Goal: Task Accomplishment & Management: Use online tool/utility

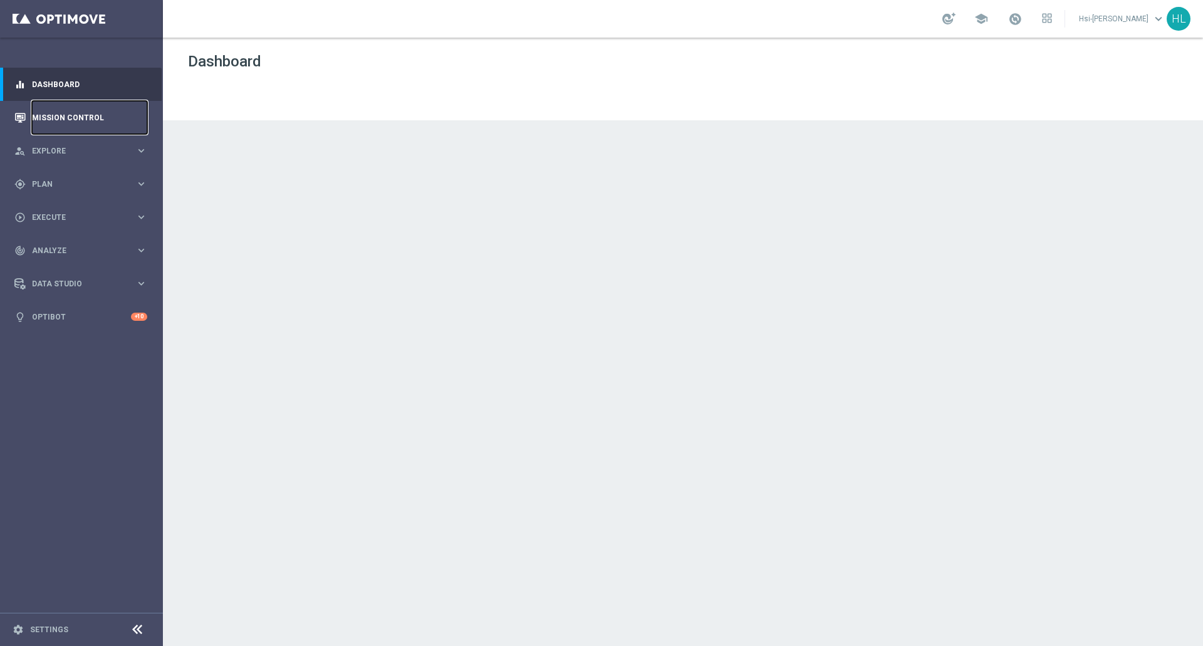
click at [89, 122] on link "Mission Control" at bounding box center [89, 117] width 115 height 33
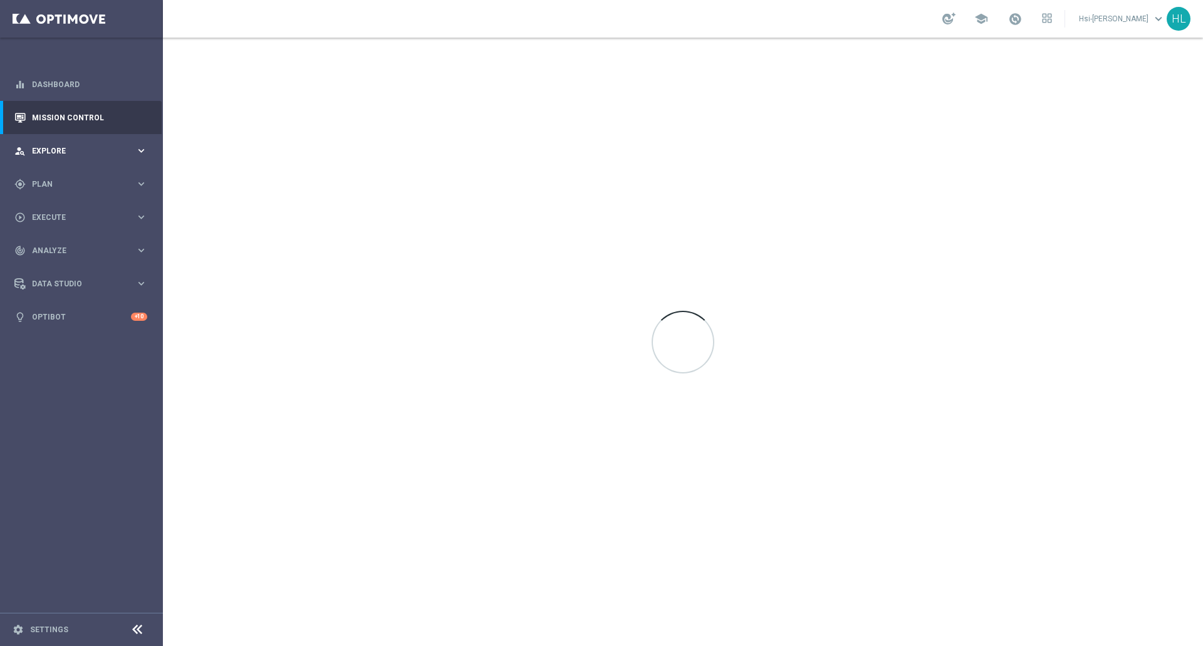
click at [82, 148] on span "Explore" at bounding box center [83, 151] width 103 height 8
click at [59, 175] on link "Customer Explorer" at bounding box center [82, 177] width 98 height 10
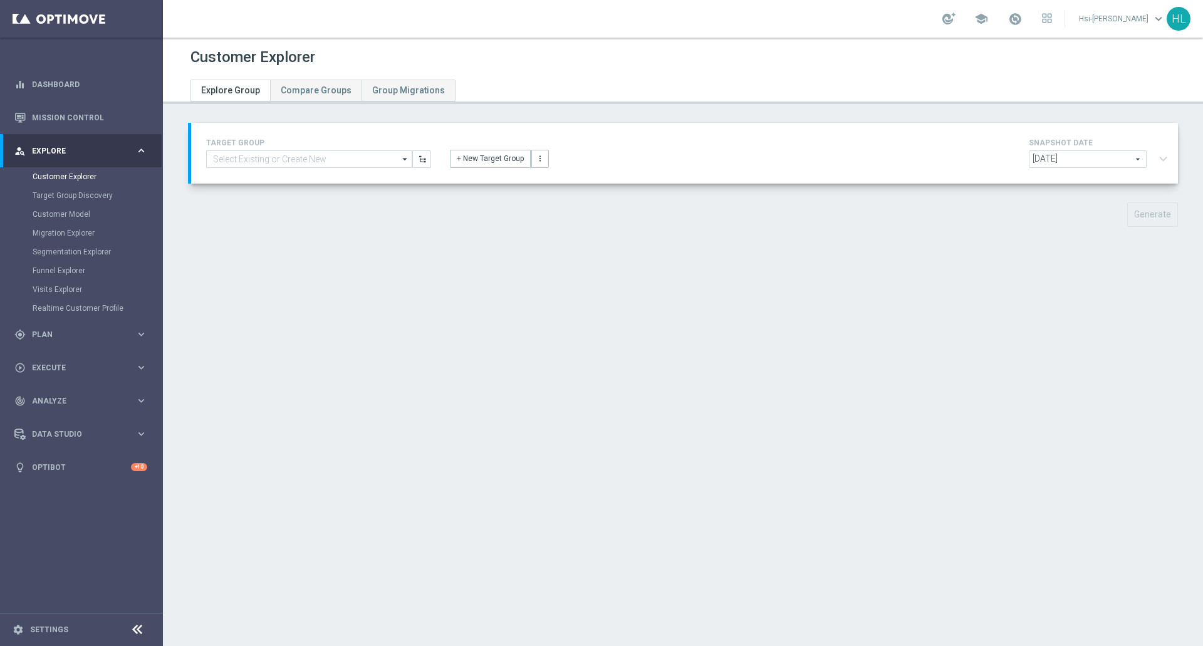
click at [186, 184] on div "TARGET GROUP arrow_drop_down Show Selected 0 of 3250 $10 Promo card offer-Redee…" at bounding box center [683, 184] width 1040 height 123
click at [62, 336] on span "Plan" at bounding box center [83, 335] width 103 height 8
click at [53, 210] on link "Target Groups" at bounding box center [82, 210] width 98 height 10
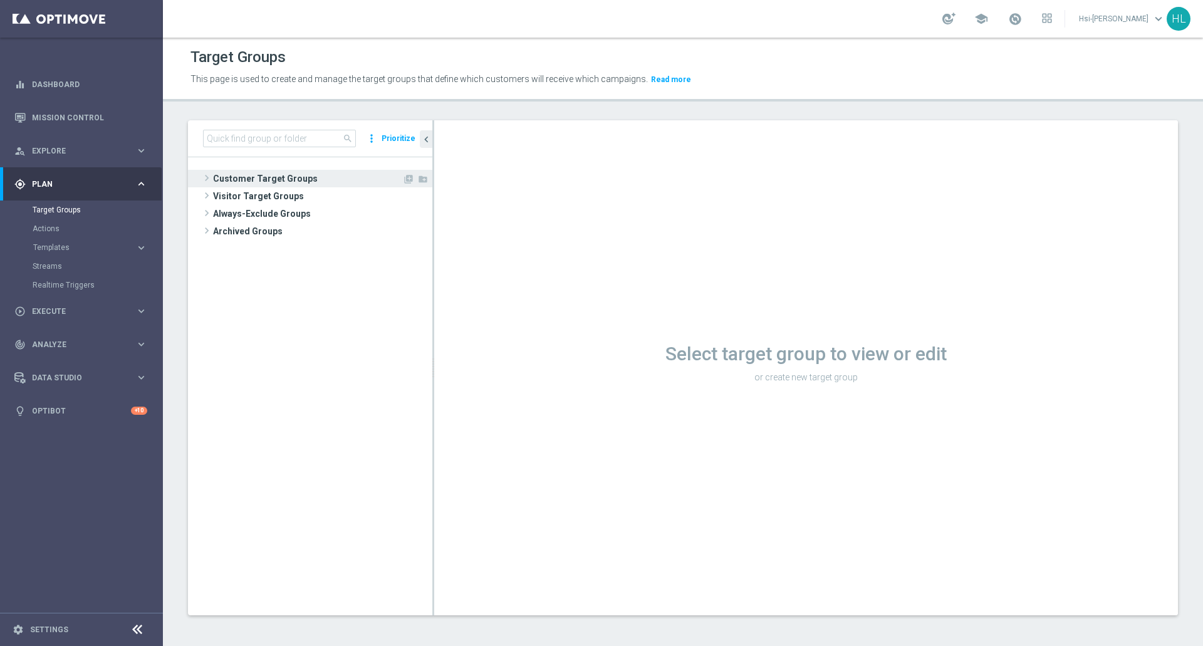
click at [210, 180] on span at bounding box center [206, 177] width 13 height 15
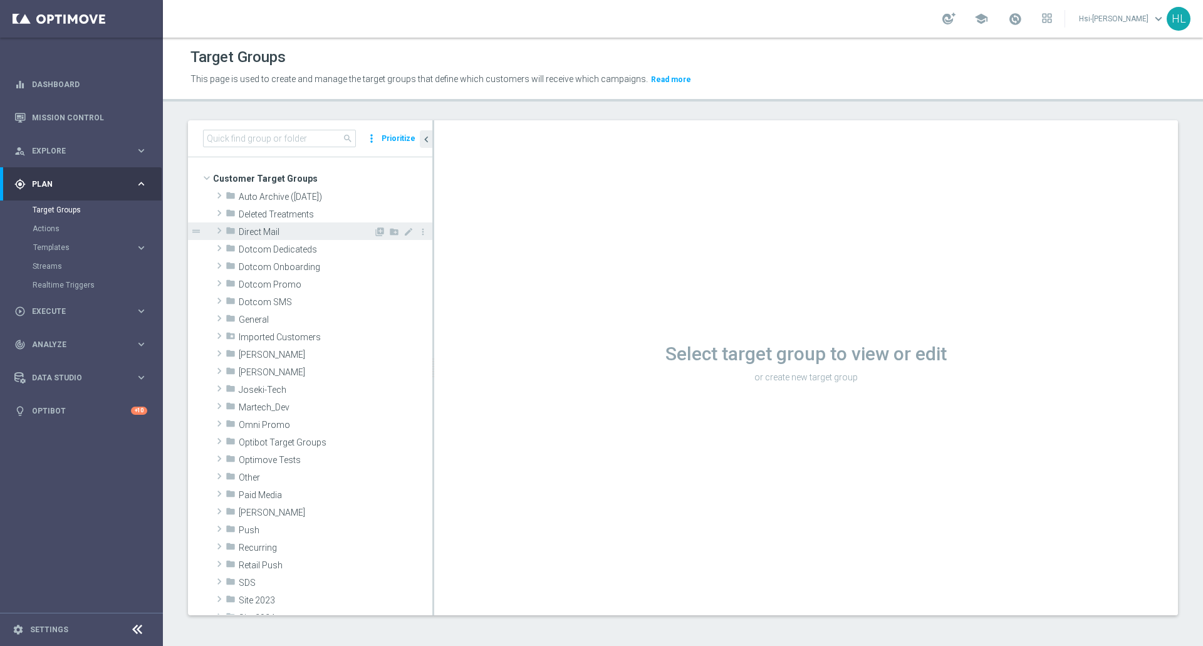
click at [271, 231] on span "Direct Mail" at bounding box center [306, 232] width 135 height 11
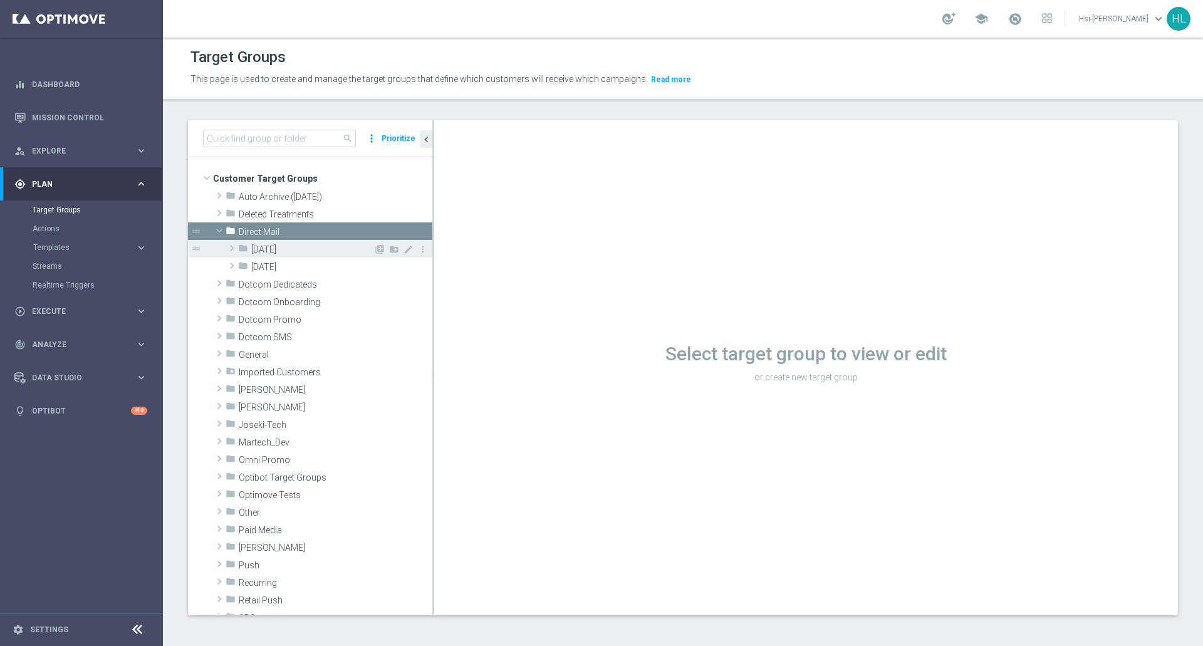
click at [255, 247] on span "[DATE]" at bounding box center [312, 249] width 122 height 11
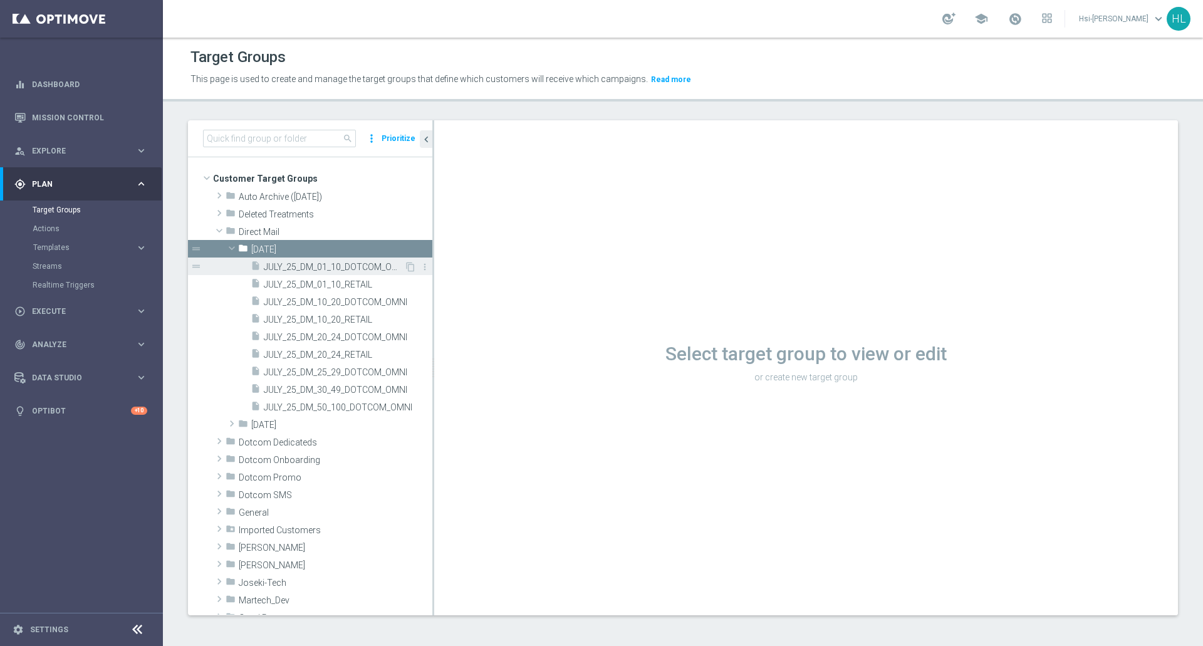
click at [351, 272] on span "JULY_25_DM_01_10_DOTCOM_OMNI" at bounding box center [334, 267] width 140 height 11
click at [277, 264] on span "JULY_25_DM_01_10_DOTCOM_OMNI" at bounding box center [334, 267] width 140 height 11
click at [848, 79] on p "This page is used to create and manage the target groups that define which cust…" at bounding box center [557, 80] width 734 height 14
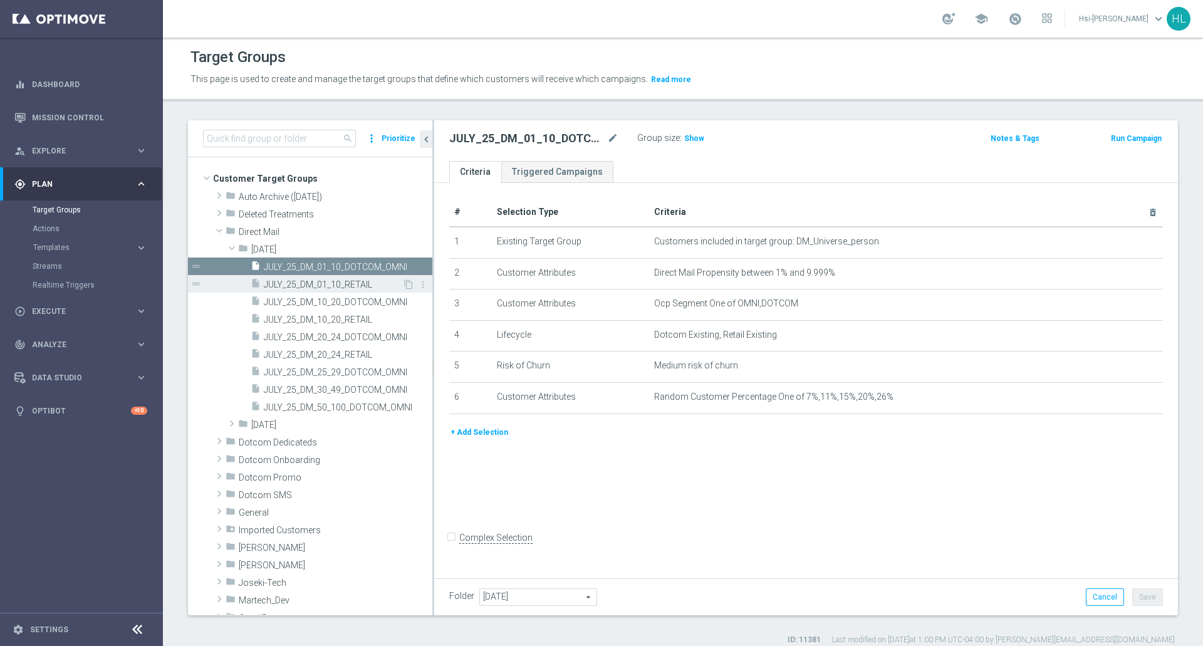
click at [351, 288] on span "JULY_25_DM_01_10_RETAIL" at bounding box center [333, 284] width 138 height 11
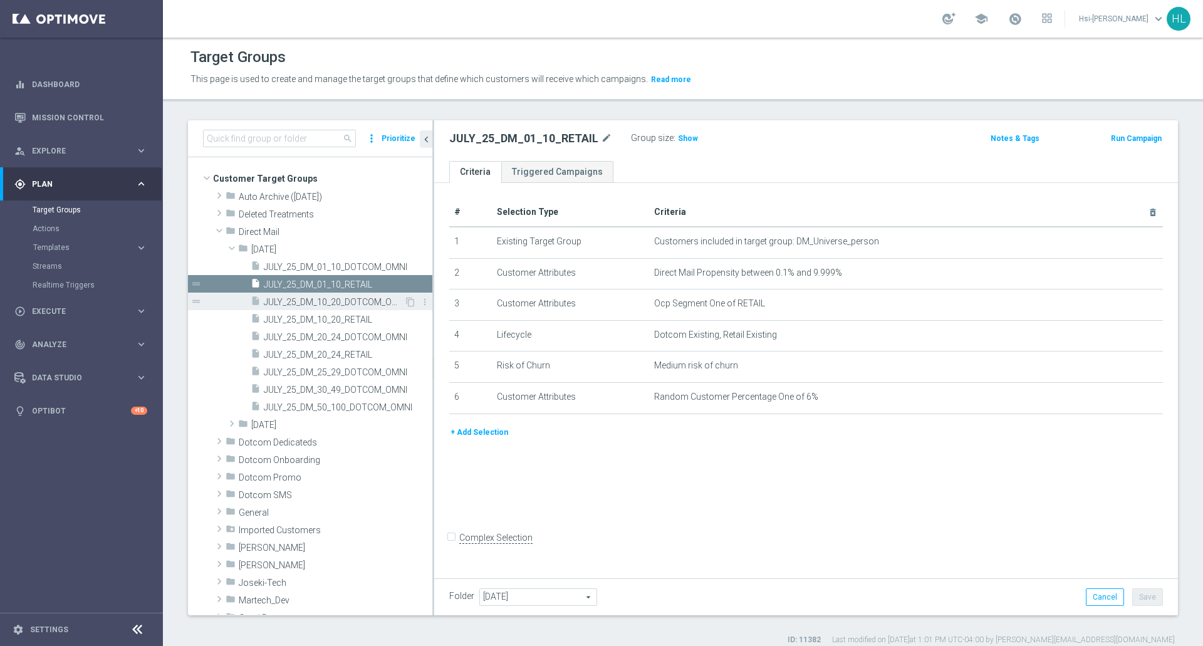
click at [340, 301] on span "JULY_25_DM_10_20_DOTCOM_OMNI" at bounding box center [334, 302] width 140 height 11
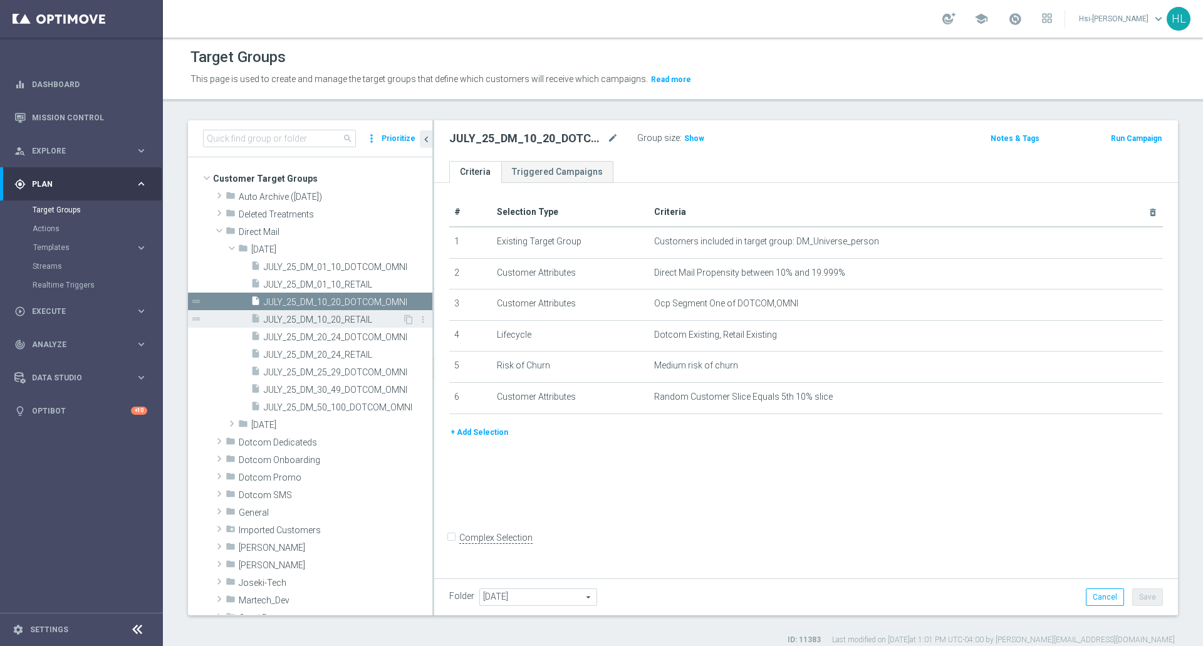
click at [346, 314] on span "JULY_25_DM_10_20_RETAIL" at bounding box center [333, 319] width 138 height 11
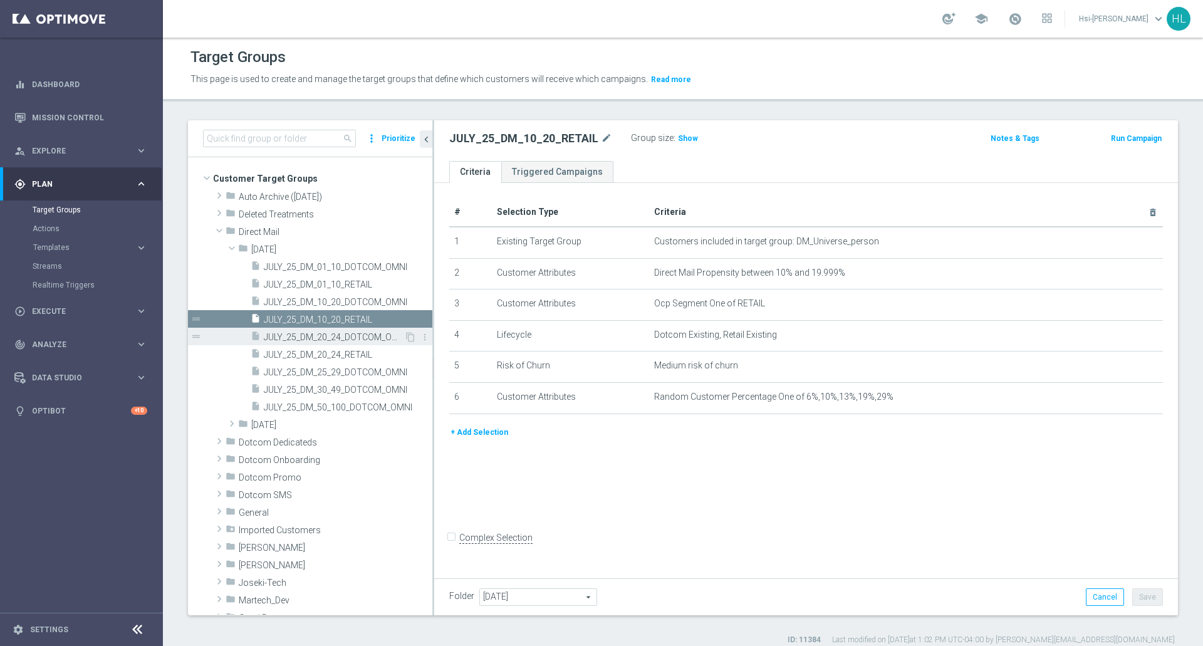
click at [318, 340] on span "JULY_25_DM_20_24_DOTCOM_OMNI" at bounding box center [334, 337] width 140 height 11
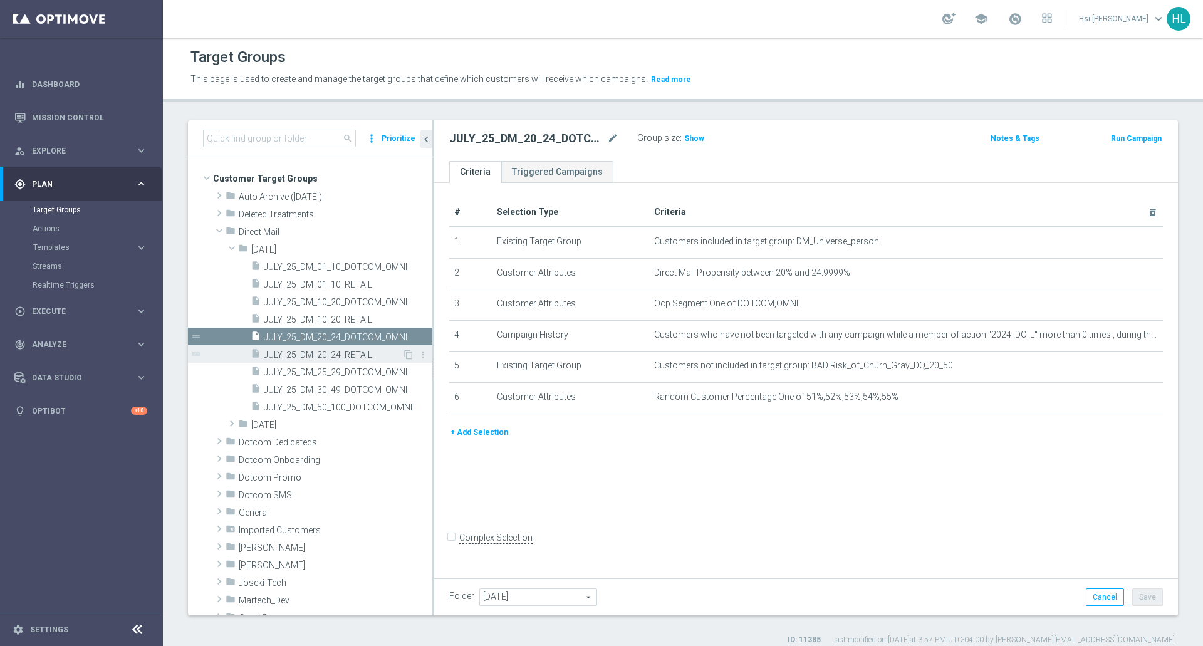
click at [330, 358] on span "JULY_25_DM_20_24_RETAIL" at bounding box center [333, 355] width 138 height 11
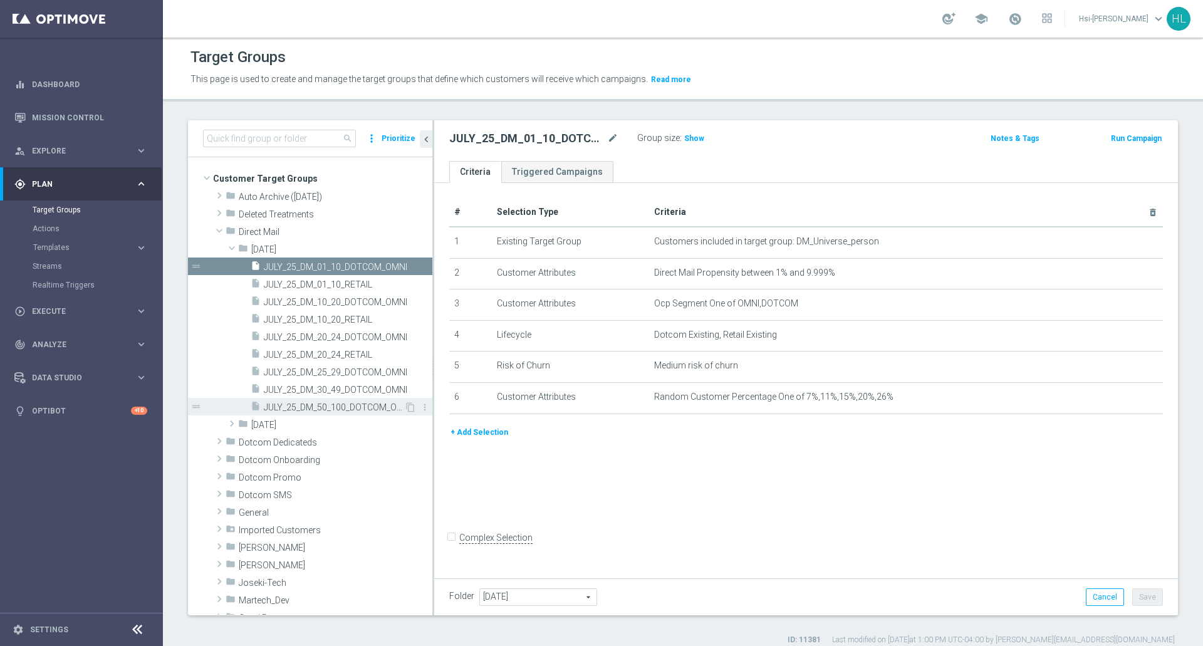
click at [326, 409] on span "JULY_25_DM_50_100_DOTCOM_OMNI" at bounding box center [334, 407] width 140 height 11
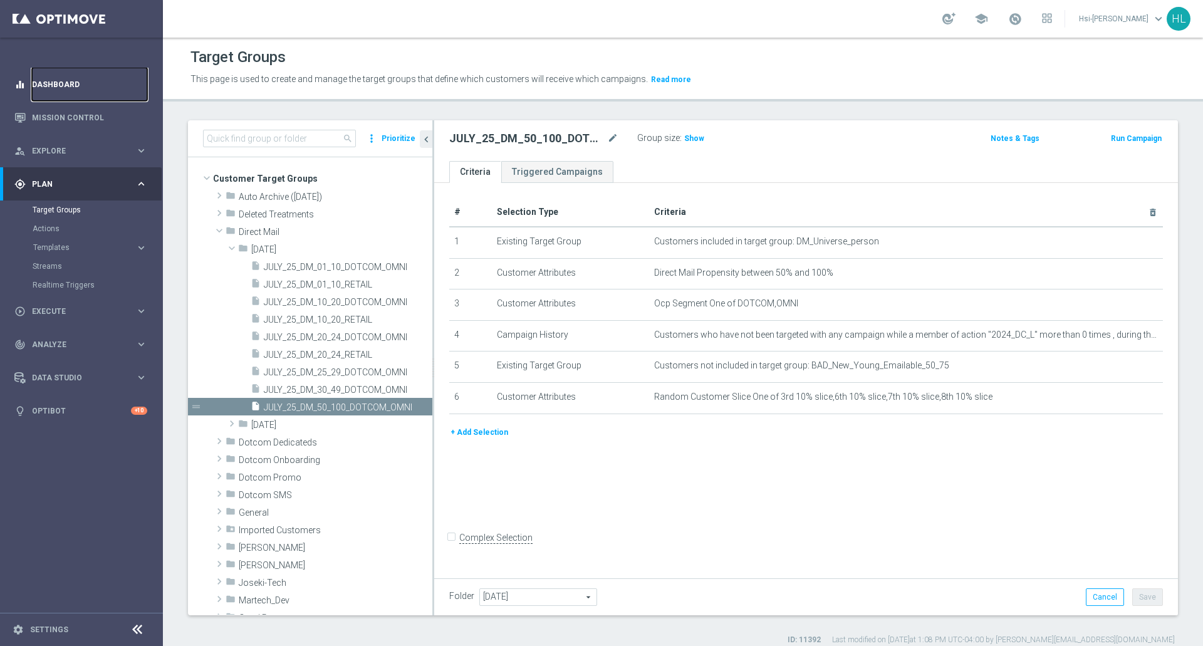
click at [59, 84] on link "Dashboard" at bounding box center [89, 84] width 115 height 33
